Goal: Task Accomplishment & Management: Manage account settings

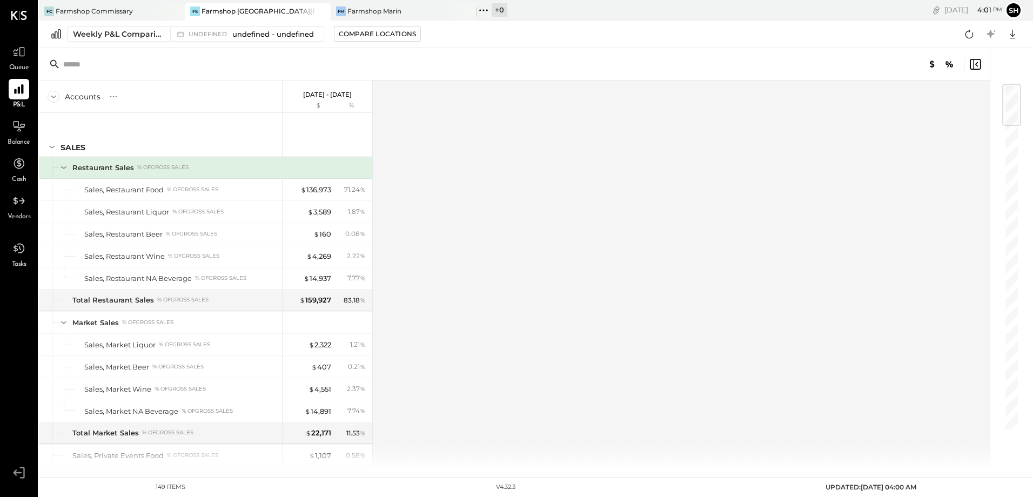
click at [18, 470] on icon at bounding box center [18, 473] width 19 height 16
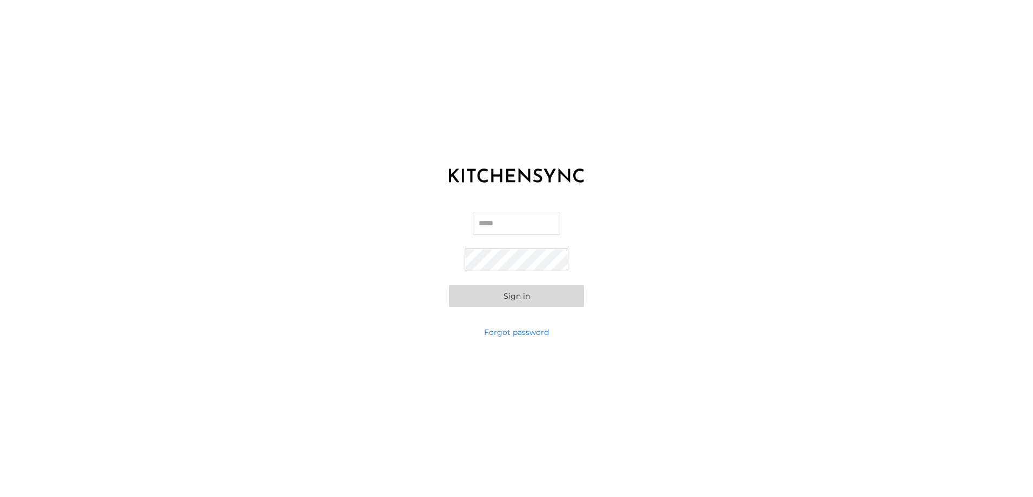
type input "**********"
click at [530, 281] on form "**********" at bounding box center [516, 259] width 135 height 95
click at [531, 302] on button "Sign in" at bounding box center [516, 296] width 135 height 22
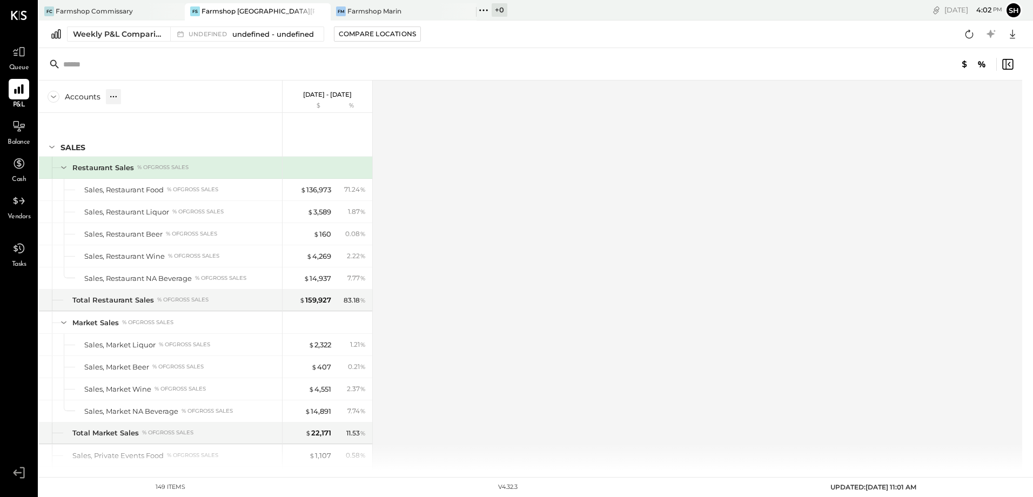
click at [112, 97] on icon at bounding box center [113, 96] width 11 height 11
click at [146, 97] on icon at bounding box center [149, 96] width 11 height 11
click at [51, 99] on icon at bounding box center [54, 97] width 12 height 12
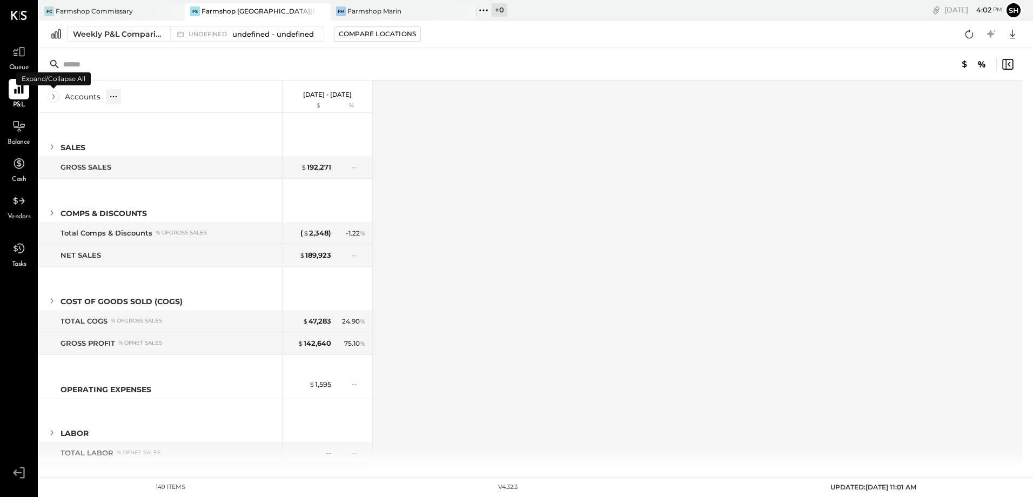
click at [51, 98] on icon at bounding box center [54, 97] width 12 height 12
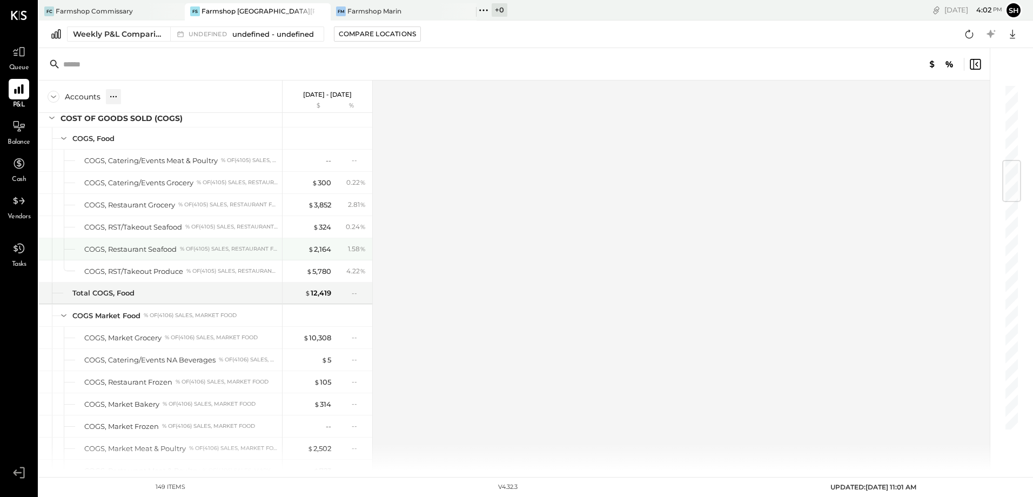
scroll to position [811, 0]
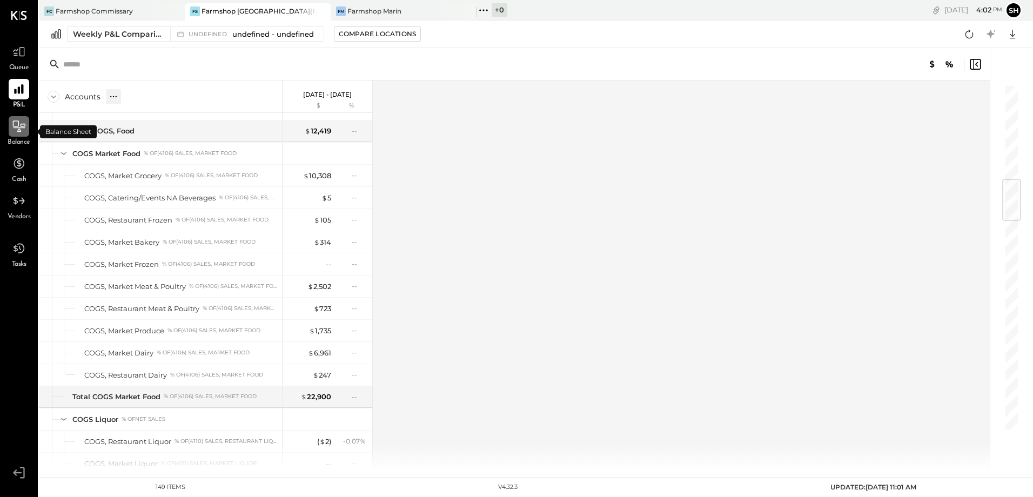
click at [22, 123] on icon at bounding box center [19, 126] width 14 height 14
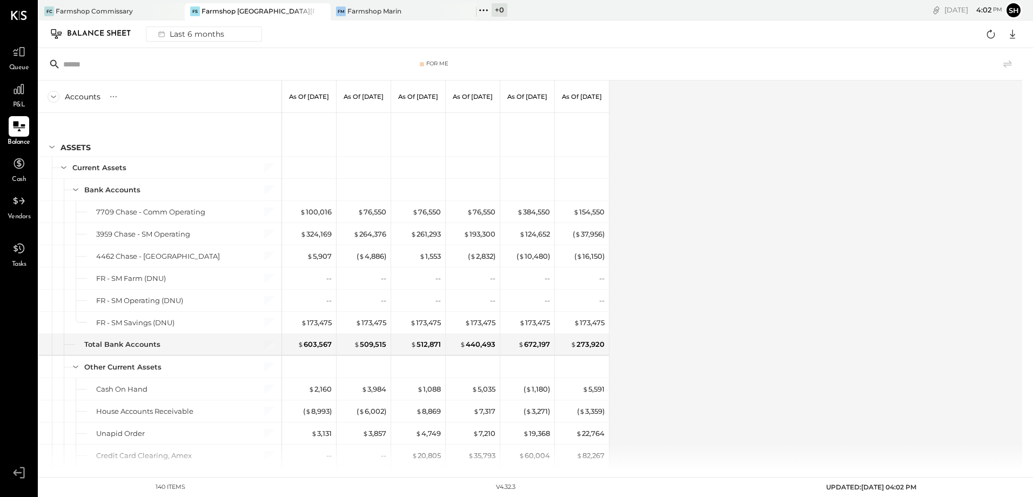
click at [21, 15] on icon at bounding box center [19, 15] width 16 height 9
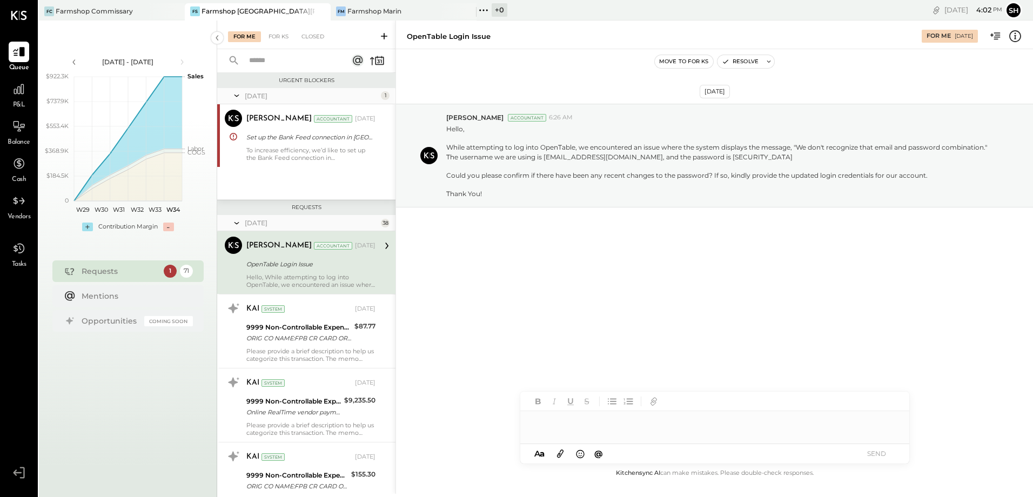
click at [997, 34] on icon at bounding box center [997, 35] width 6 height 7
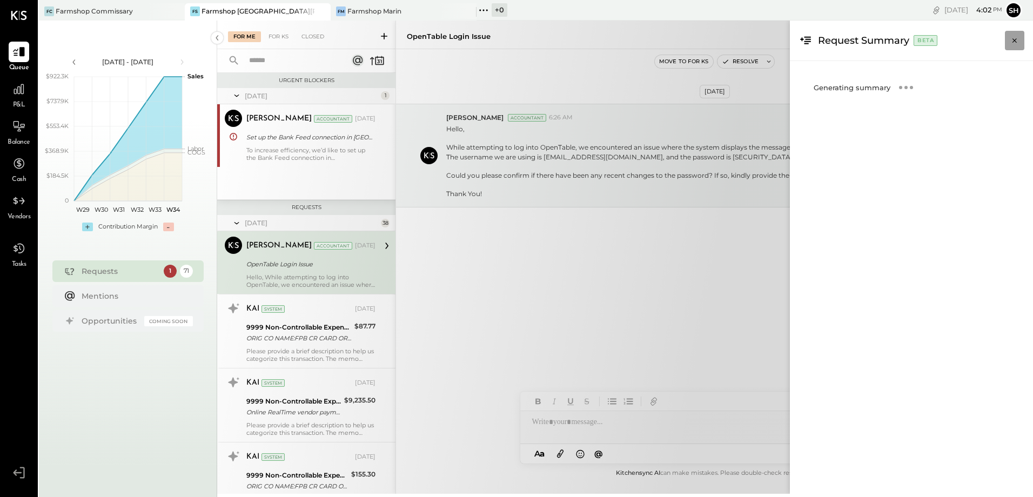
click at [1015, 40] on icon "Close panel" at bounding box center [1015, 40] width 11 height 11
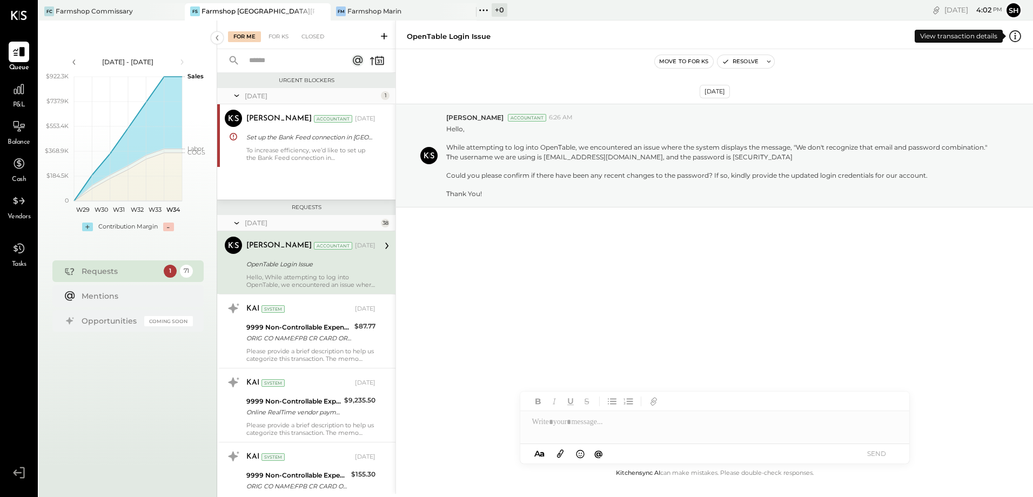
click at [1016, 37] on icon at bounding box center [1016, 36] width 14 height 14
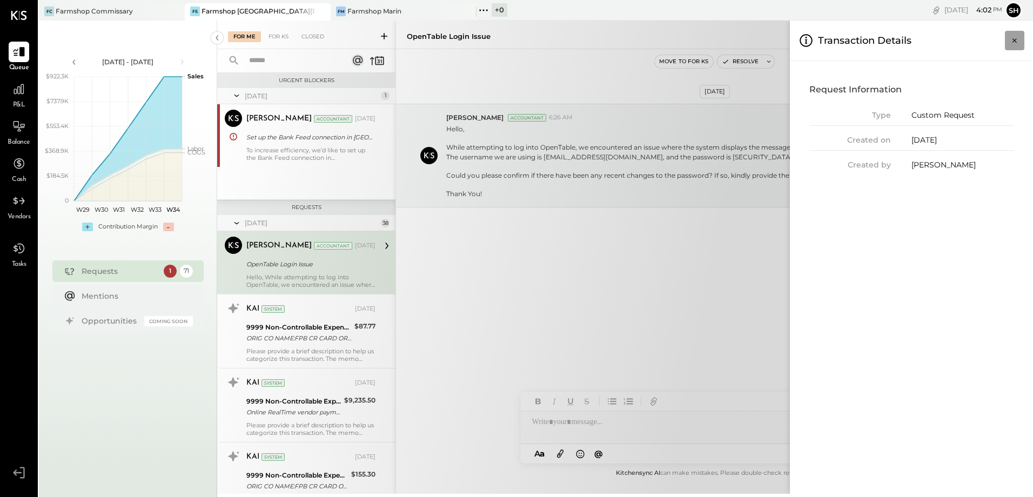
click at [1011, 41] on icon "Close panel" at bounding box center [1015, 40] width 11 height 11
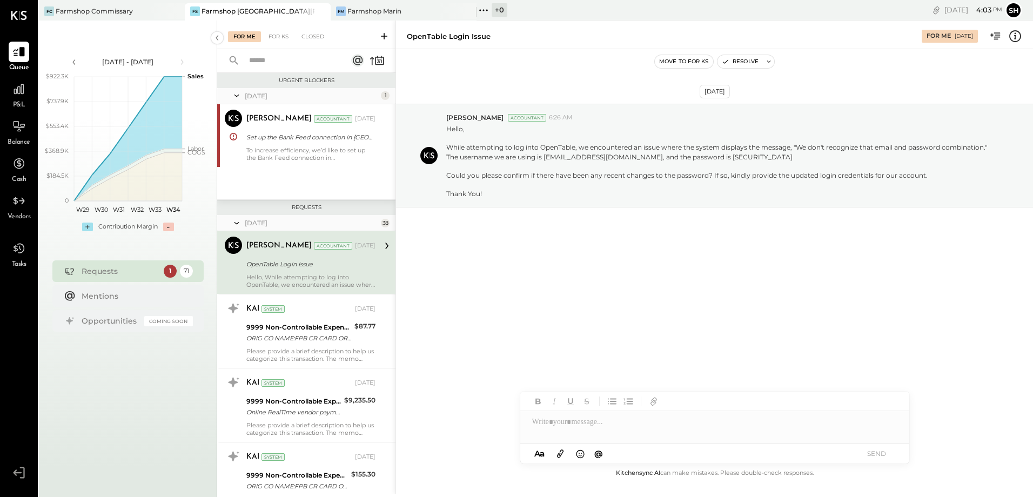
click at [482, 10] on icon at bounding box center [484, 10] width 14 height 14
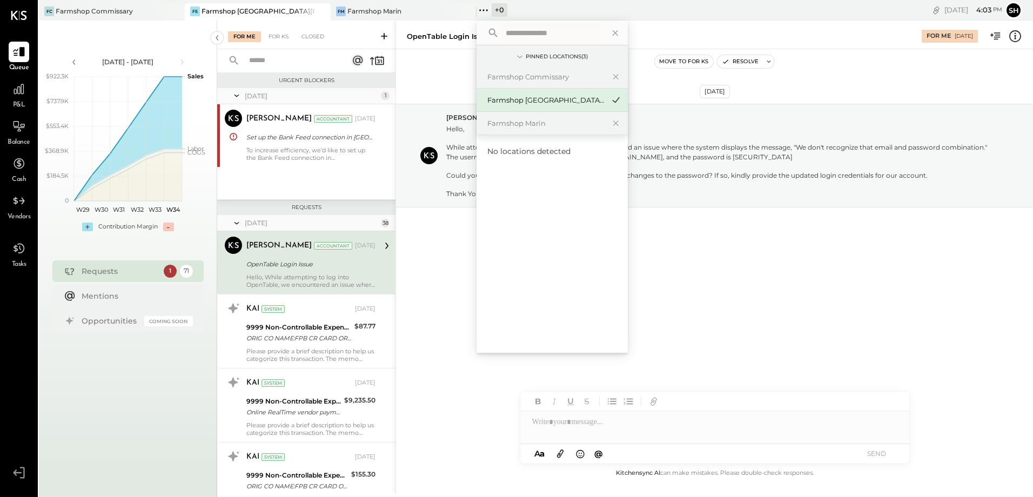
click at [440, 303] on div "[DATE] [PERSON_NAME] Accountant 6:26 AM Hello, While attempting to log into Ope…" at bounding box center [714, 258] width 637 height 418
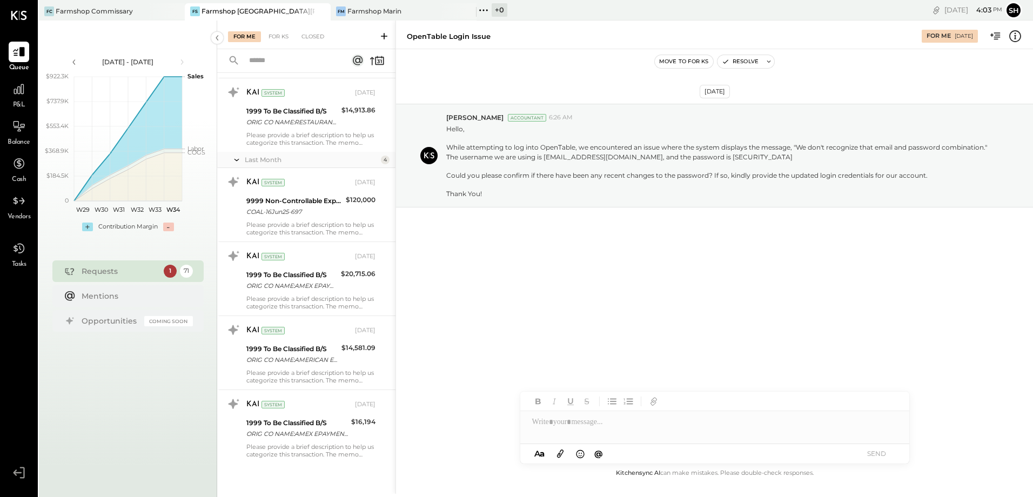
scroll to position [4608, 0]
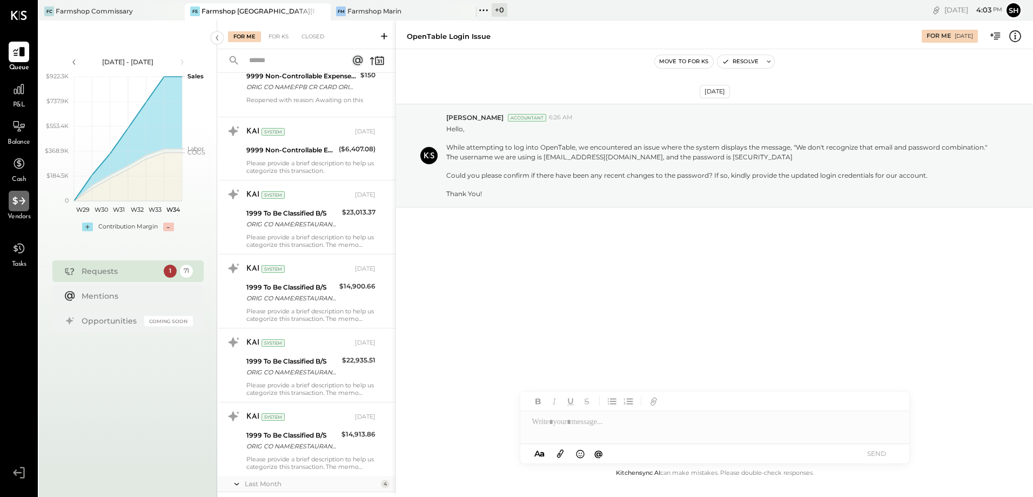
click at [14, 204] on icon at bounding box center [18, 201] width 12 height 8
